Goal: Task Accomplishment & Management: Use online tool/utility

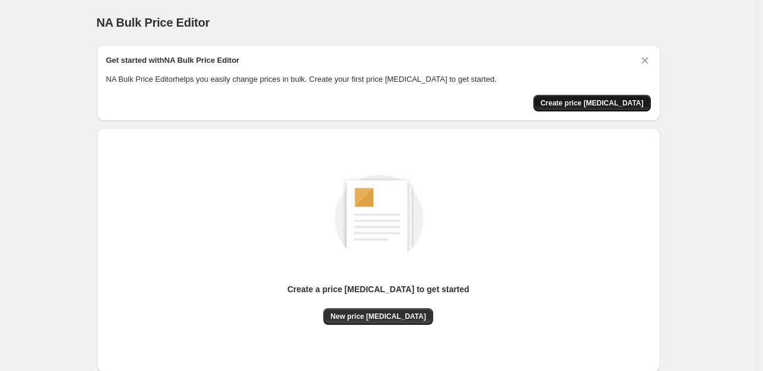
click at [596, 101] on span "Create price change job" at bounding box center [592, 102] width 103 height 9
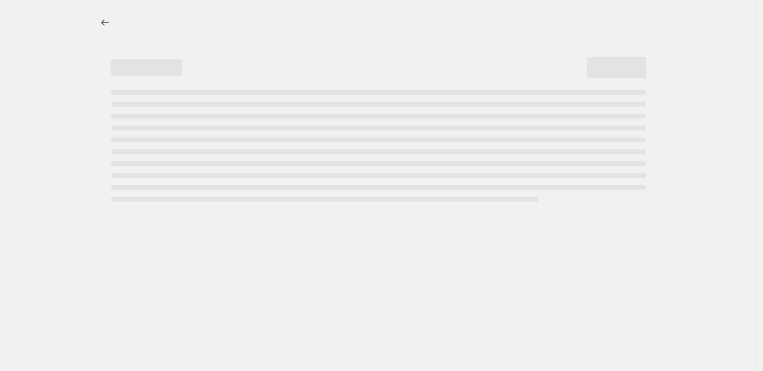
select select "percentage"
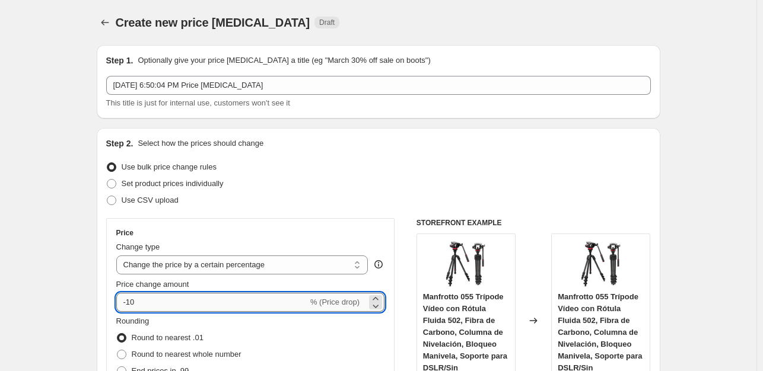
click at [185, 300] on input "-10" at bounding box center [212, 302] width 192 height 19
type input "-1"
type input "-35"
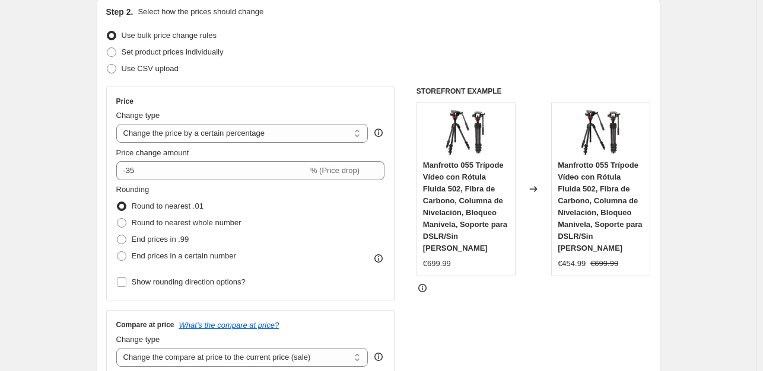
scroll to position [168, 0]
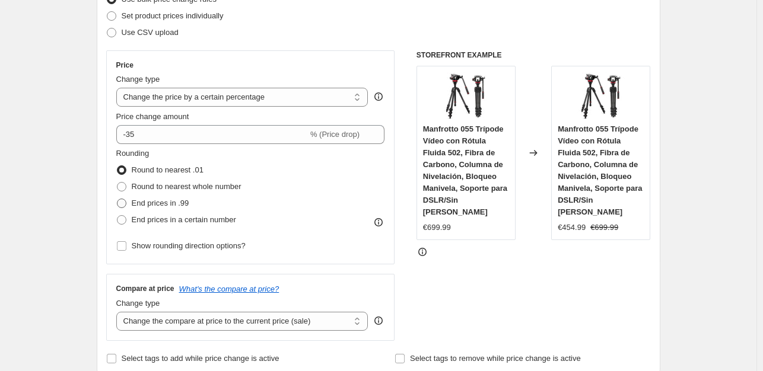
click at [157, 200] on span "End prices in .99" at bounding box center [161, 203] width 58 height 9
click at [117, 199] on input "End prices in .99" at bounding box center [117, 199] width 1 height 1
radio input "true"
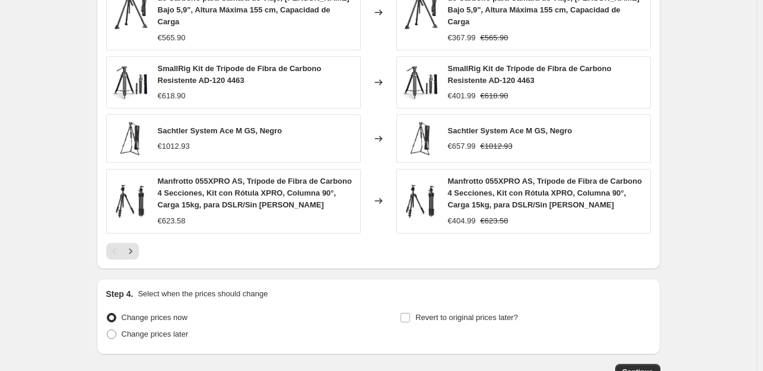
scroll to position [865, 0]
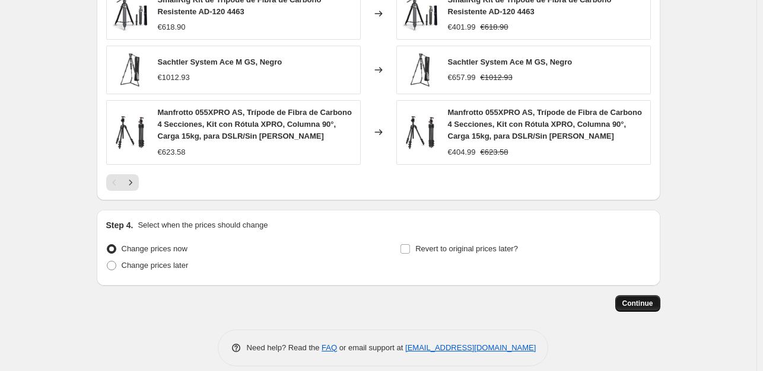
click at [638, 299] on span "Continue" at bounding box center [637, 303] width 31 height 9
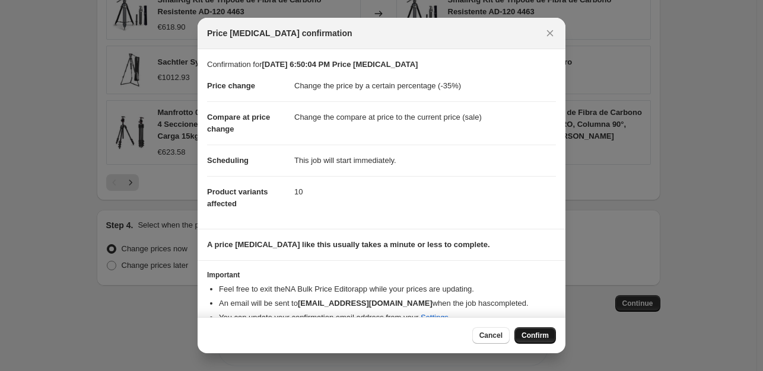
click at [530, 328] on button "Confirm" at bounding box center [535, 336] width 42 height 17
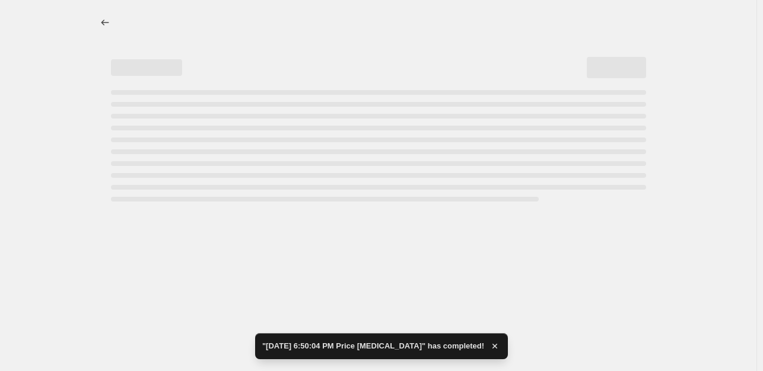
select select "percentage"
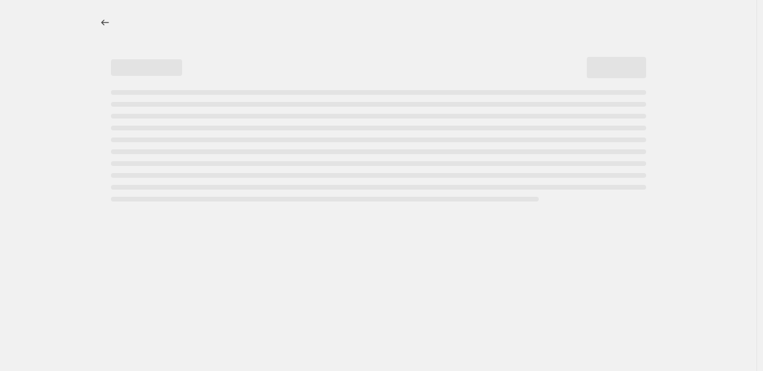
select select "percentage"
